Goal: Navigation & Orientation: Find specific page/section

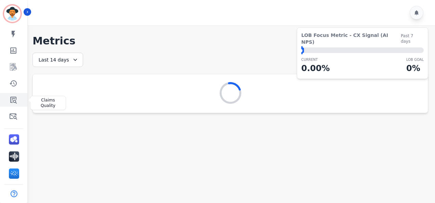
click at [15, 100] on icon "Sidebar" at bounding box center [13, 100] width 6 height 7
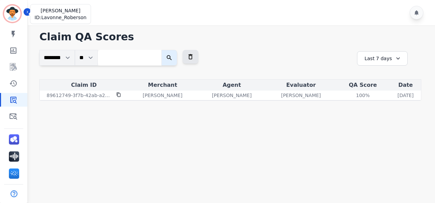
click at [16, 14] on img "Sidebar" at bounding box center [12, 13] width 16 height 16
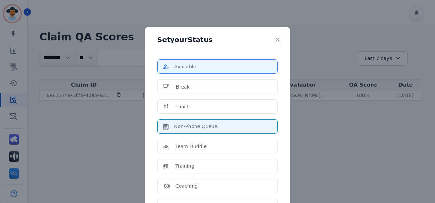
click at [190, 66] on p "Available" at bounding box center [185, 66] width 22 height 7
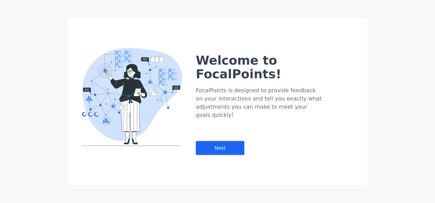
click at [422, 55] on div "Welcome to FocalPoints! FocalPoints is designed to provide feedback on your int…" at bounding box center [217, 101] width 435 height 203
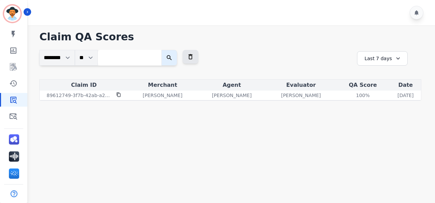
click at [395, 57] on icon at bounding box center [397, 58] width 7 height 7
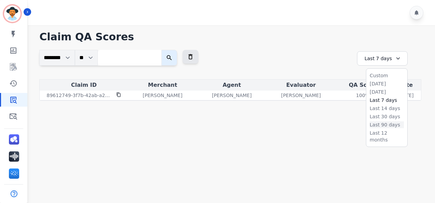
click at [381, 124] on li "Last 90 days" at bounding box center [386, 124] width 34 height 7
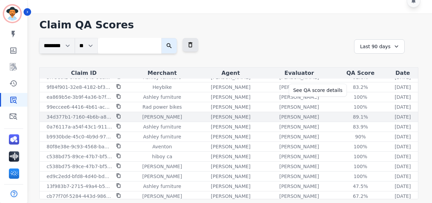
scroll to position [55, 0]
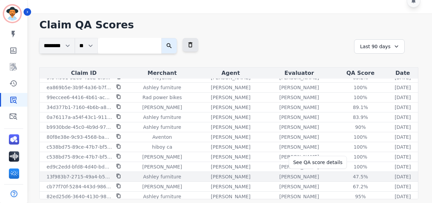
click at [345, 173] on div "47.5 %" at bounding box center [360, 176] width 31 height 7
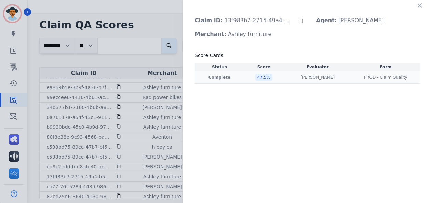
click at [259, 77] on div "47.5 %" at bounding box center [263, 77] width 17 height 7
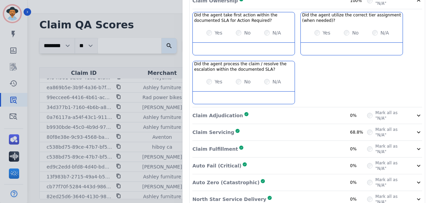
scroll to position [116, 0]
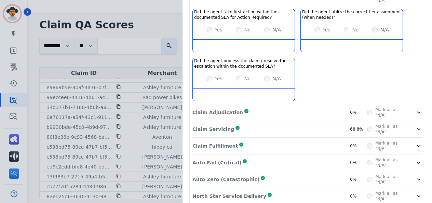
click at [253, 124] on div "Claim Servicing Complete 68.8%" at bounding box center [279, 129] width 175 height 11
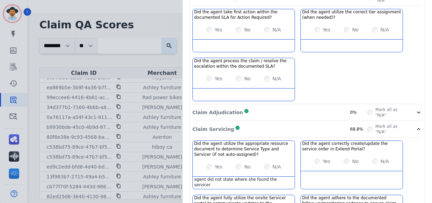
scroll to position [150, 0]
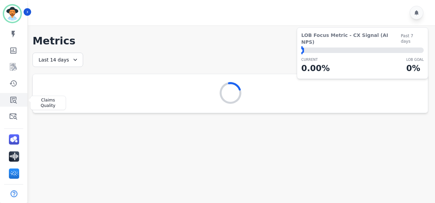
click at [16, 100] on icon "Sidebar" at bounding box center [13, 100] width 8 height 8
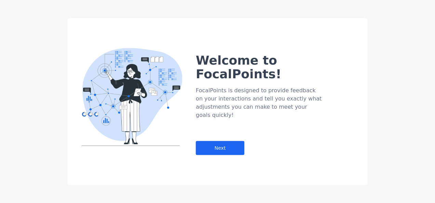
click at [14, 12] on div "Welcome to FocalPoints! FocalPoints is designed to provide feedback on your int…" at bounding box center [217, 101] width 435 height 203
